Goal: Entertainment & Leisure: Consume media (video, audio)

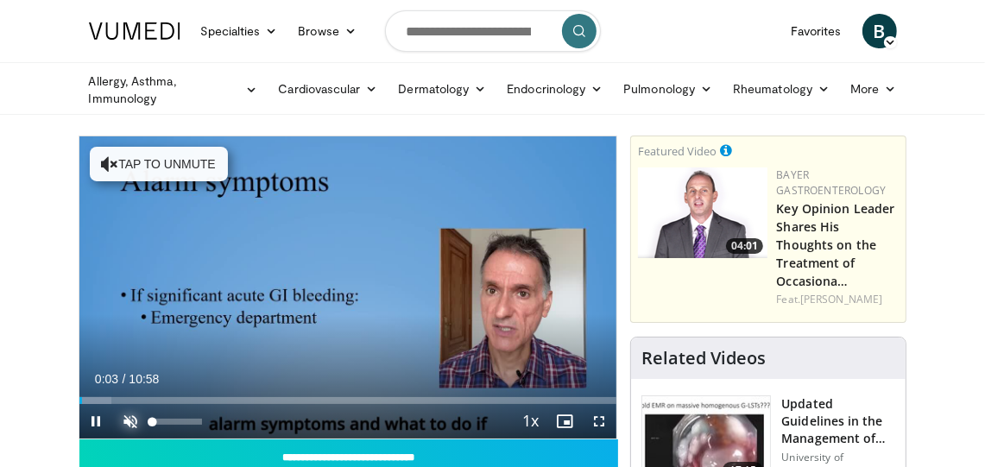
click at [130, 420] on span "Video Player" at bounding box center [131, 421] width 35 height 35
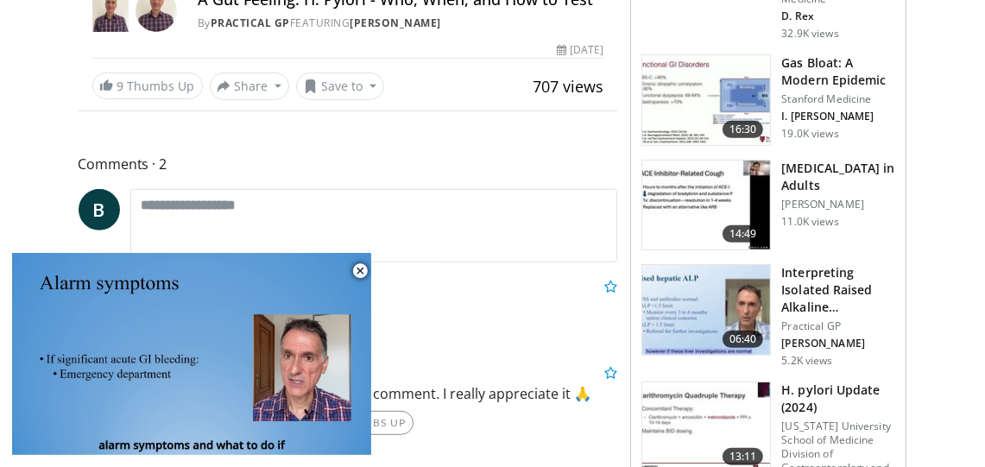
scroll to position [492, 0]
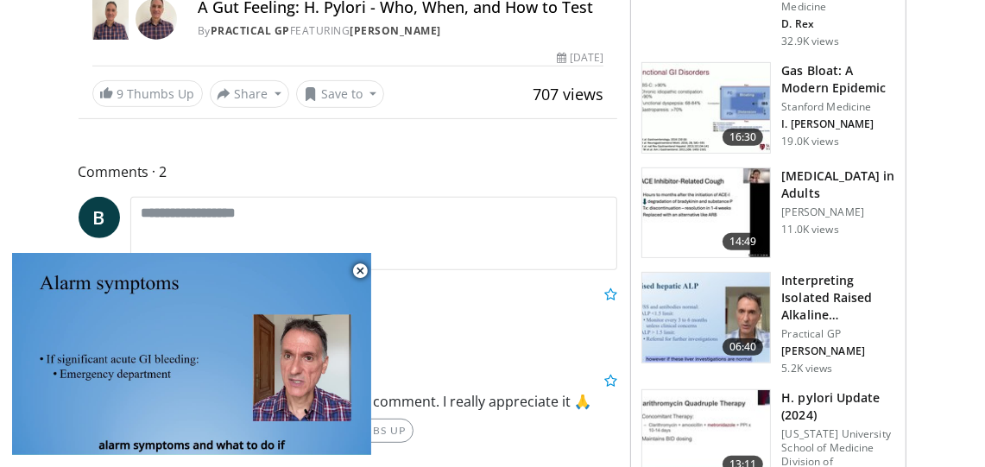
click at [695, 168] on img at bounding box center [706, 213] width 128 height 90
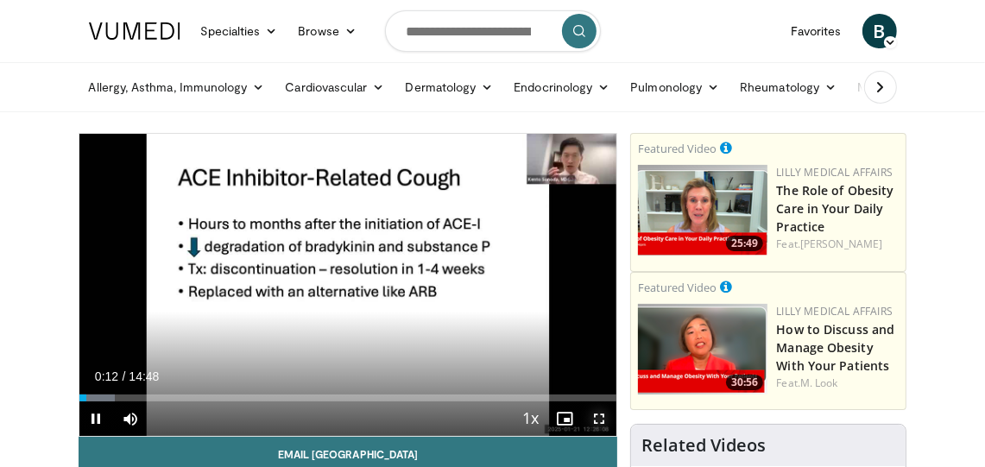
click at [602, 420] on span "Video Player" at bounding box center [599, 418] width 35 height 35
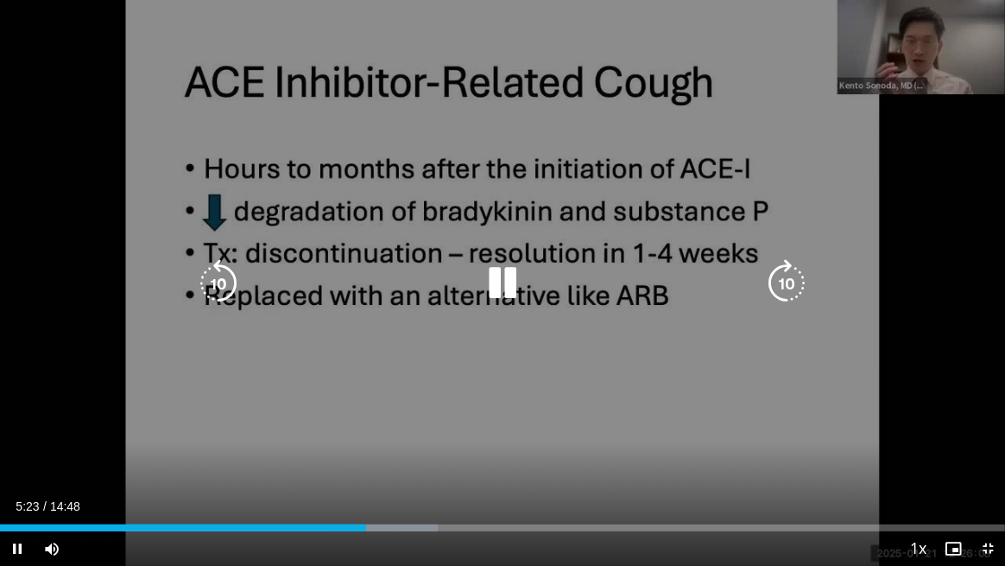
click at [945, 339] on div "10 seconds Tap to unmute" at bounding box center [502, 283] width 1005 height 566
click at [502, 282] on icon "Video Player" at bounding box center [502, 283] width 48 height 48
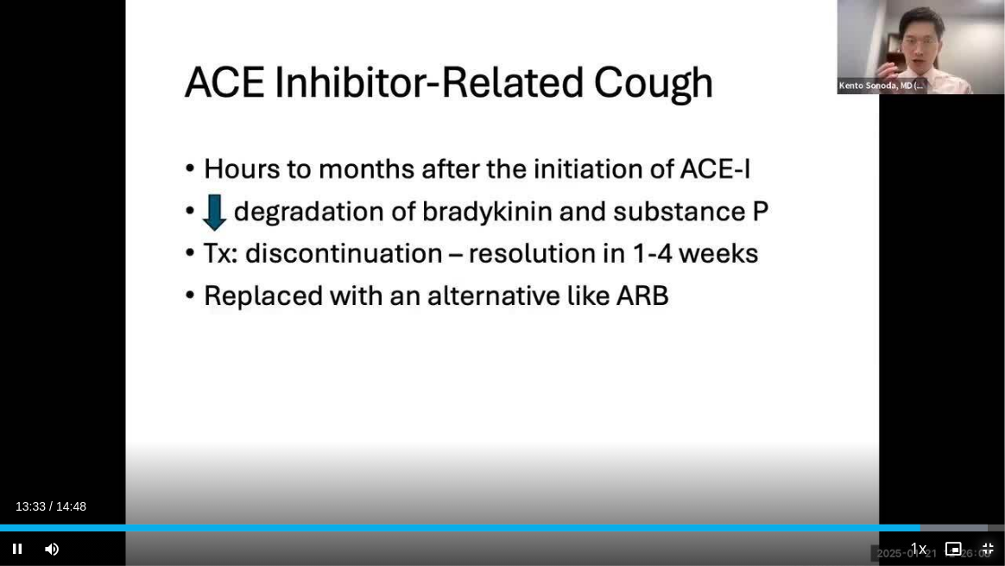
click at [984, 466] on span "Video Player" at bounding box center [987, 548] width 35 height 35
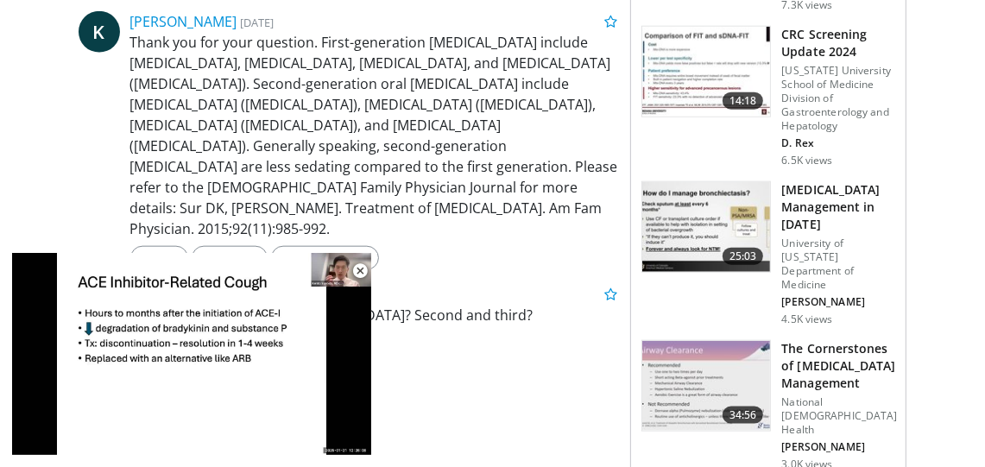
scroll to position [1411, 0]
